Goal: Task Accomplishment & Management: Complete application form

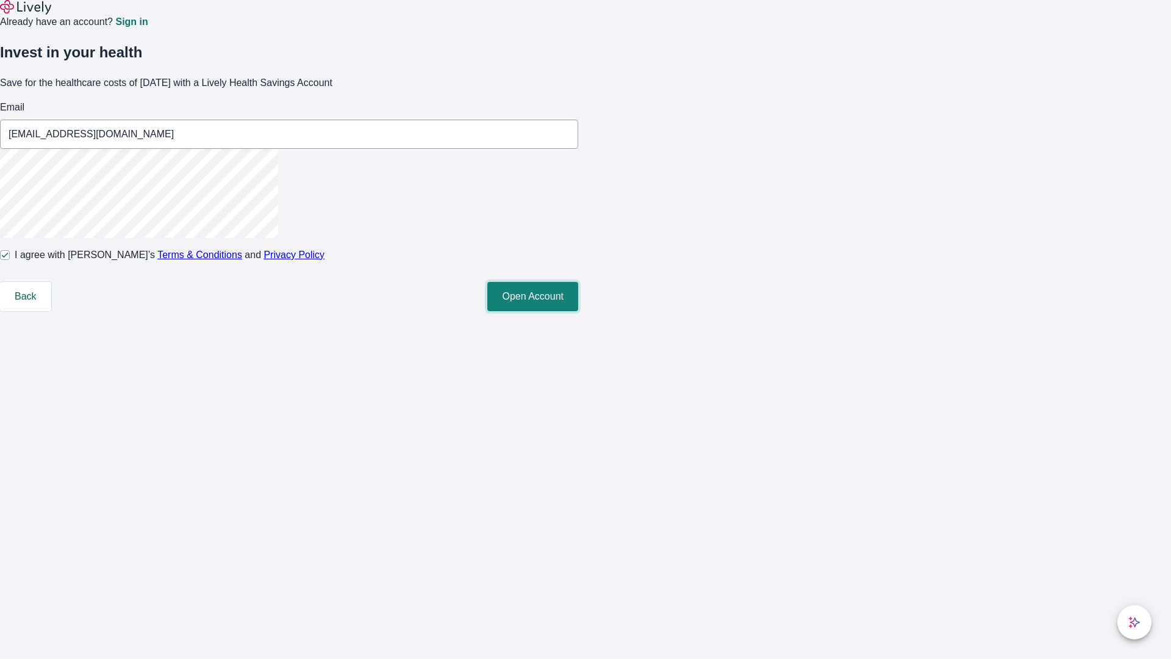
click at [578, 311] on button "Open Account" at bounding box center [532, 296] width 91 height 29
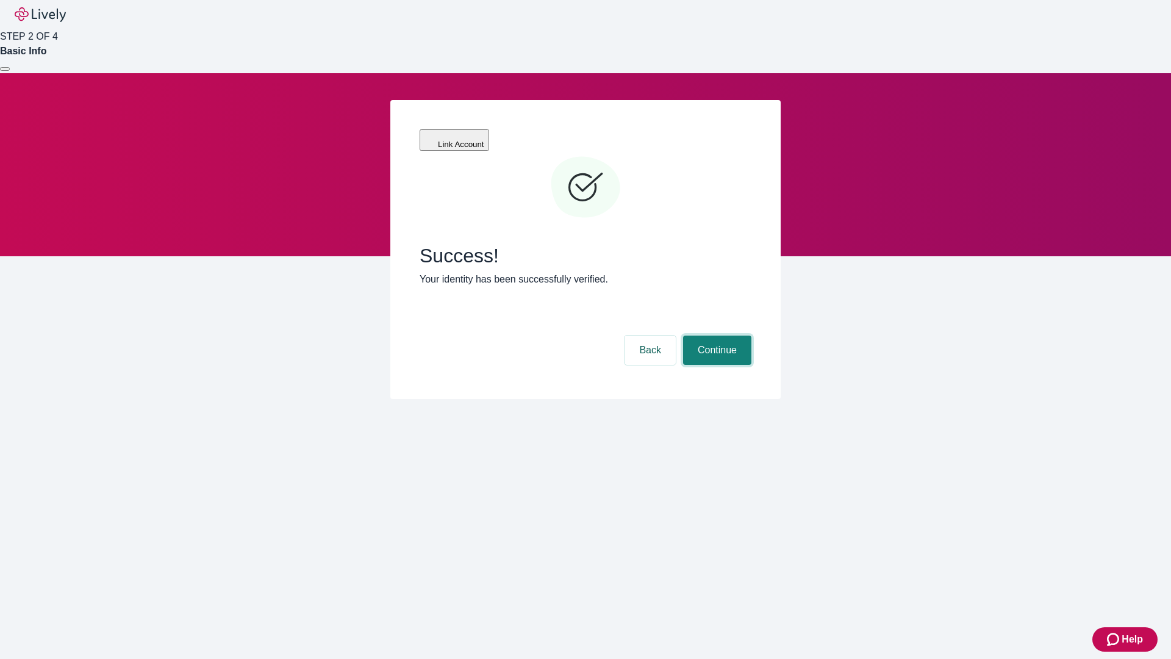
click at [716, 335] on button "Continue" at bounding box center [717, 349] width 68 height 29
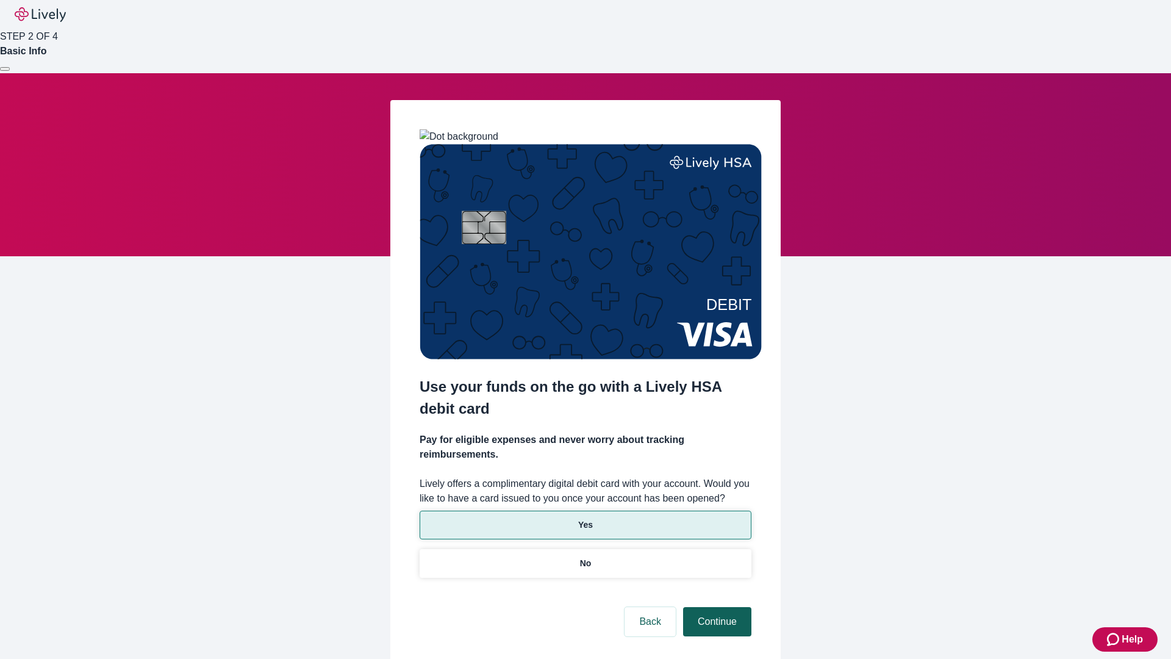
click at [585, 518] on p "Yes" at bounding box center [585, 524] width 15 height 13
click at [716, 607] on button "Continue" at bounding box center [717, 621] width 68 height 29
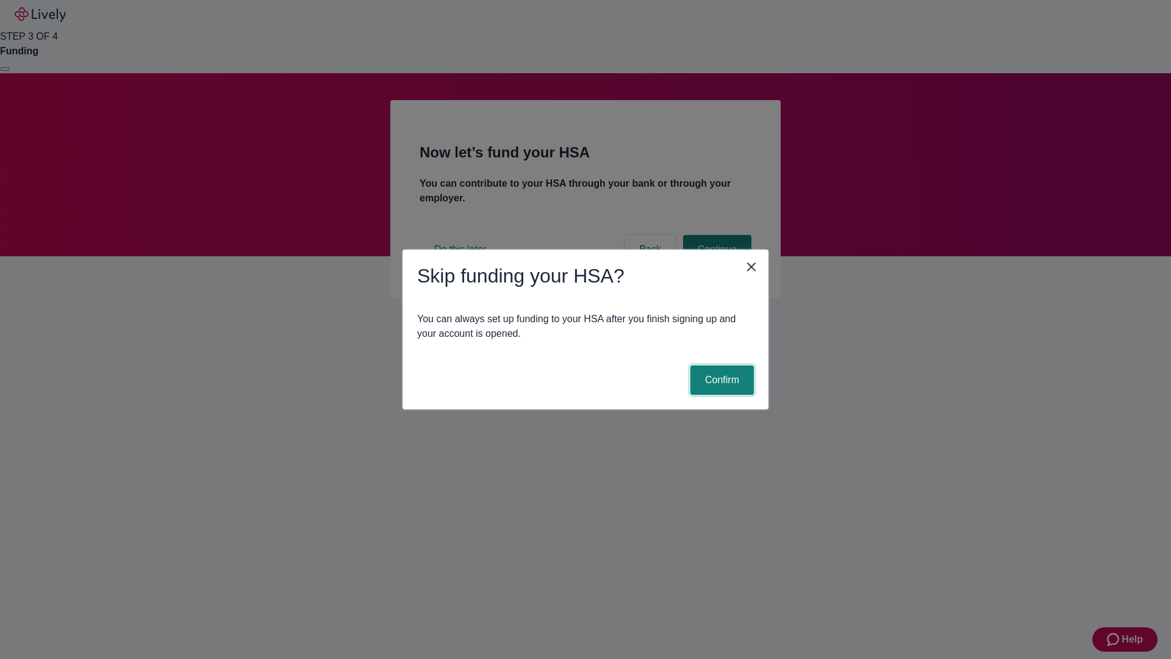
click at [720, 380] on button "Confirm" at bounding box center [722, 379] width 63 height 29
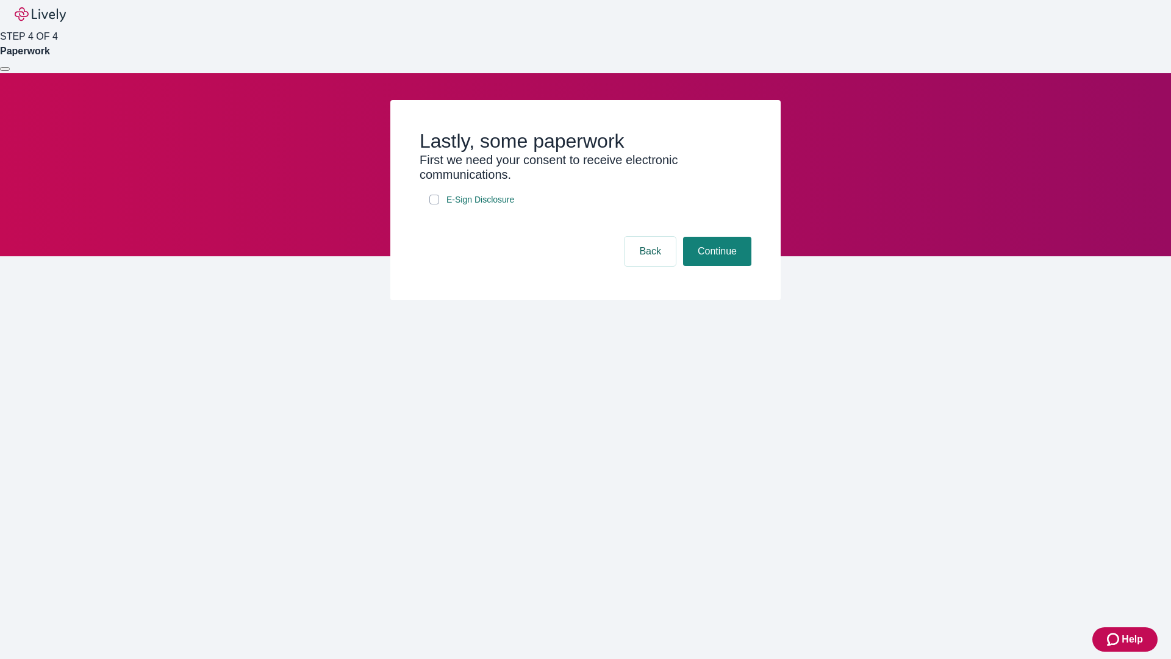
click at [434, 204] on input "E-Sign Disclosure" at bounding box center [434, 200] width 10 height 10
checkbox input "true"
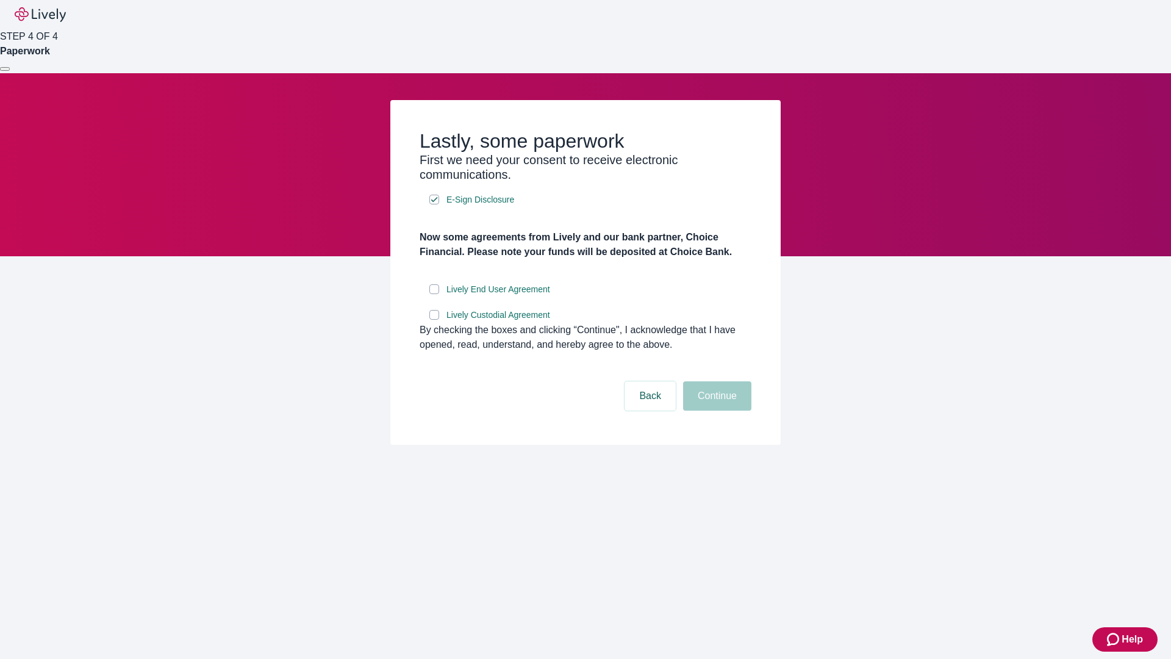
click at [434, 294] on input "Lively End User Agreement" at bounding box center [434, 289] width 10 height 10
checkbox input "true"
click at [434, 320] on input "Lively Custodial Agreement" at bounding box center [434, 315] width 10 height 10
checkbox input "true"
click at [716, 411] on button "Continue" at bounding box center [717, 395] width 68 height 29
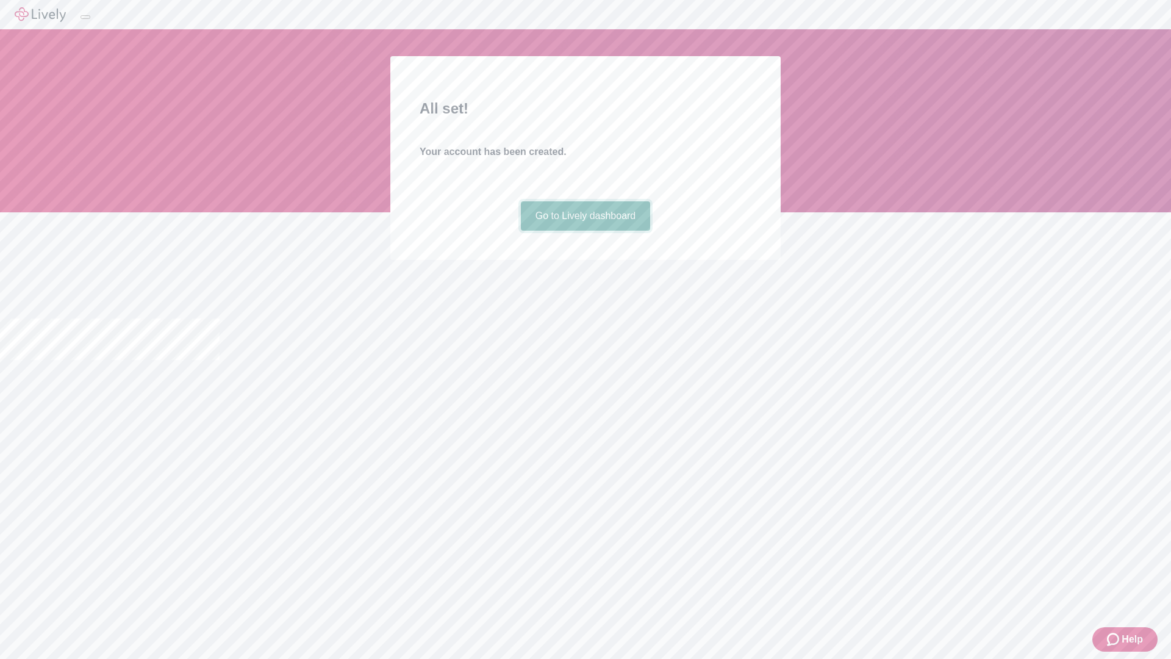
click at [585, 231] on link "Go to Lively dashboard" at bounding box center [586, 215] width 130 height 29
